Goal: Task Accomplishment & Management: Manage account settings

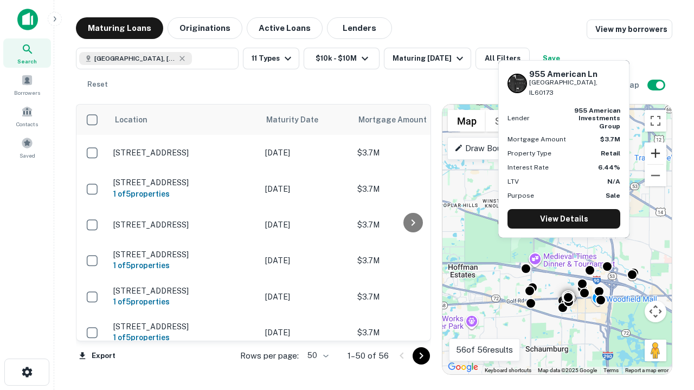
click at [655, 153] on button "Zoom in" at bounding box center [656, 154] width 22 height 22
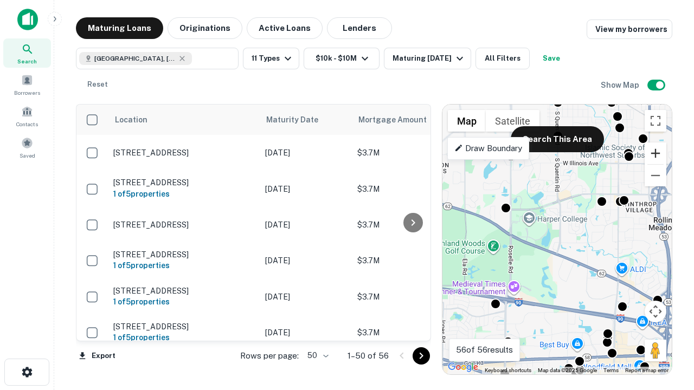
click at [655, 153] on button "Zoom in" at bounding box center [656, 154] width 22 height 22
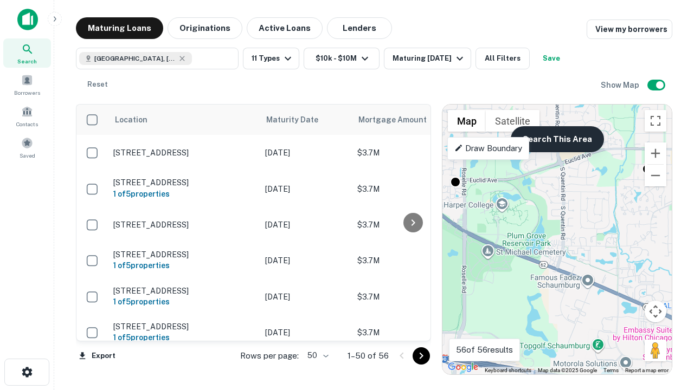
click at [557, 139] on button "Search This Area" at bounding box center [557, 139] width 93 height 26
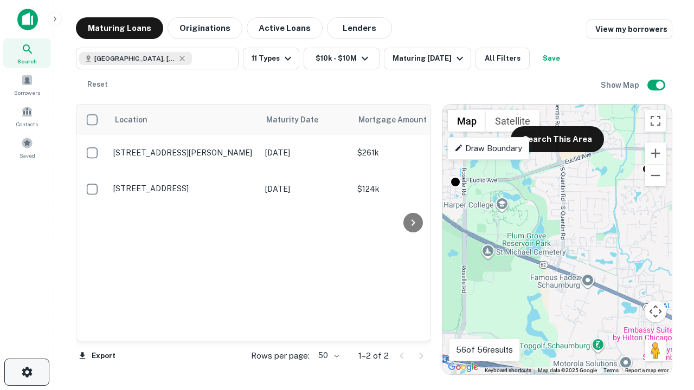
click at [27, 372] on icon "button" at bounding box center [27, 372] width 13 height 13
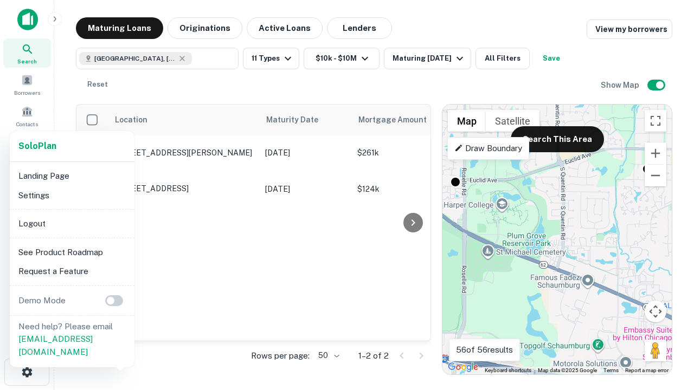
click at [72, 223] on li "Logout" at bounding box center [72, 224] width 116 height 20
